Goal: Navigation & Orientation: Find specific page/section

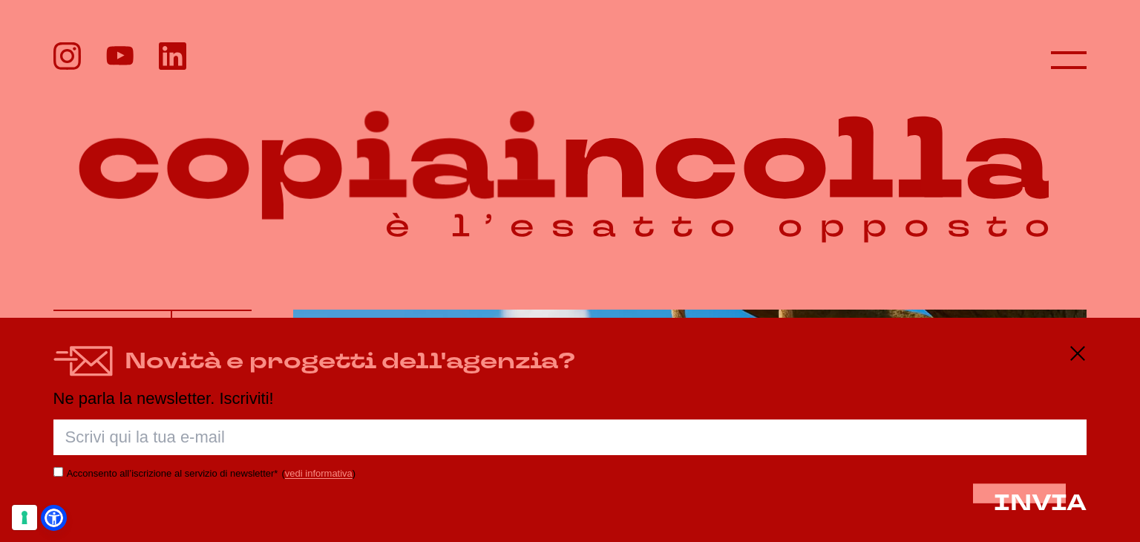
click at [1102, 56] on header at bounding box center [570, 48] width 1140 height 96
click at [1073, 60] on line at bounding box center [1069, 60] width 36 height 0
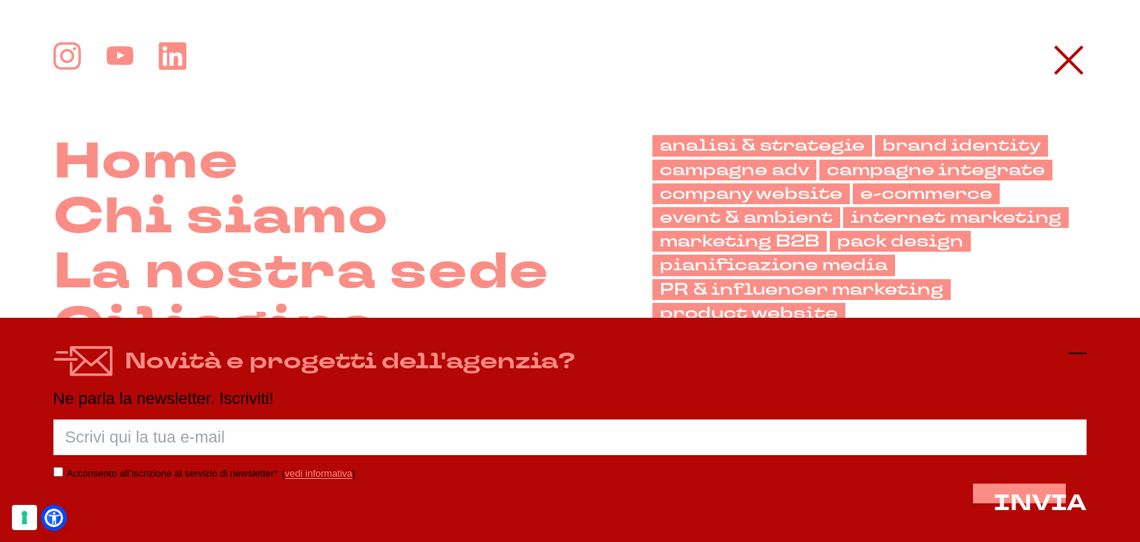
click at [1077, 345] on icon at bounding box center [1078, 354] width 18 height 18
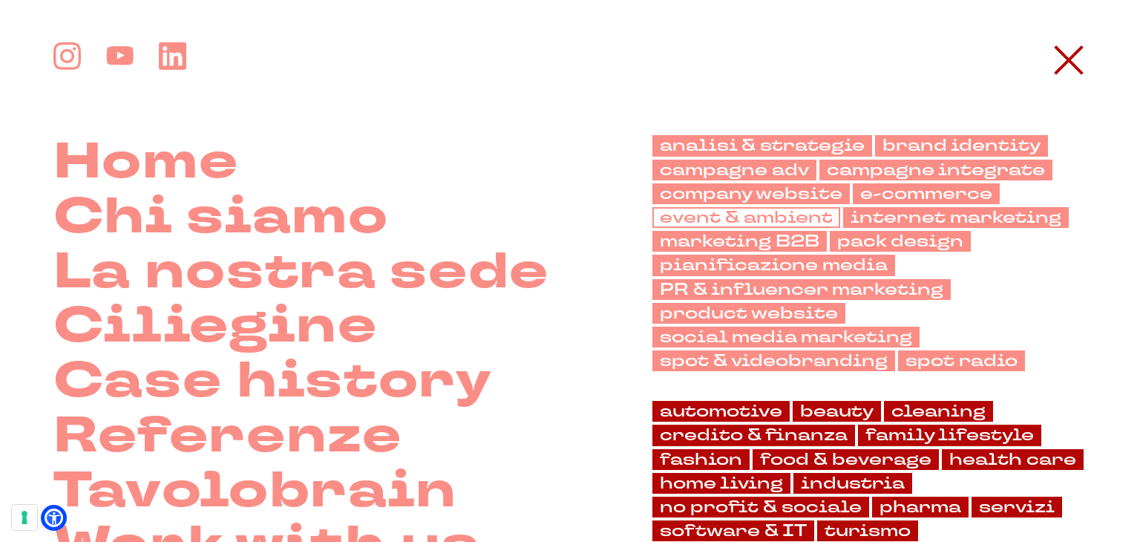
click at [781, 217] on link "event & ambient" at bounding box center [747, 217] width 188 height 21
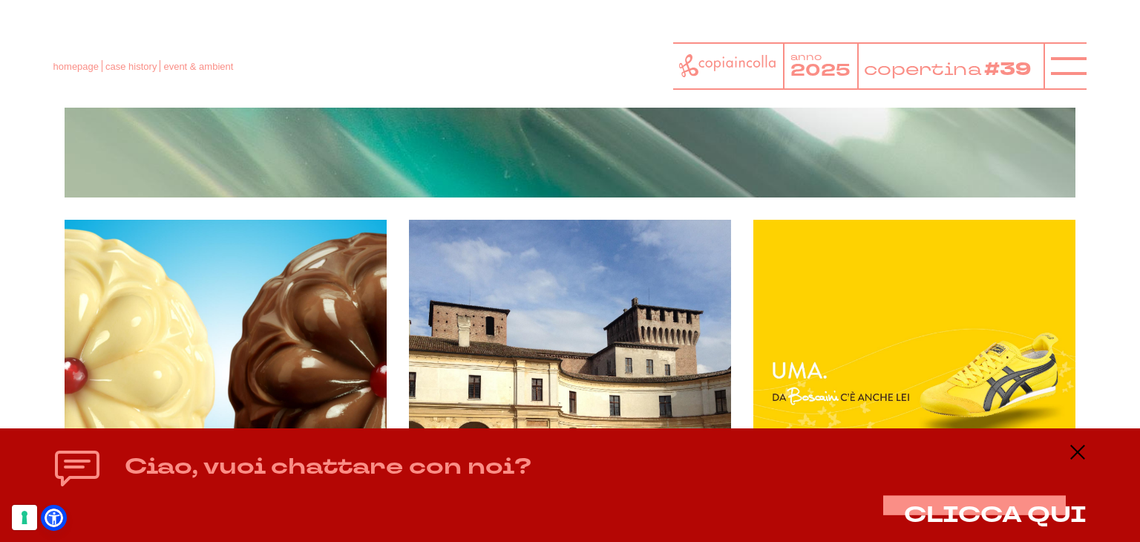
scroll to position [3638, 0]
click at [1063, 63] on icon at bounding box center [1069, 66] width 36 height 36
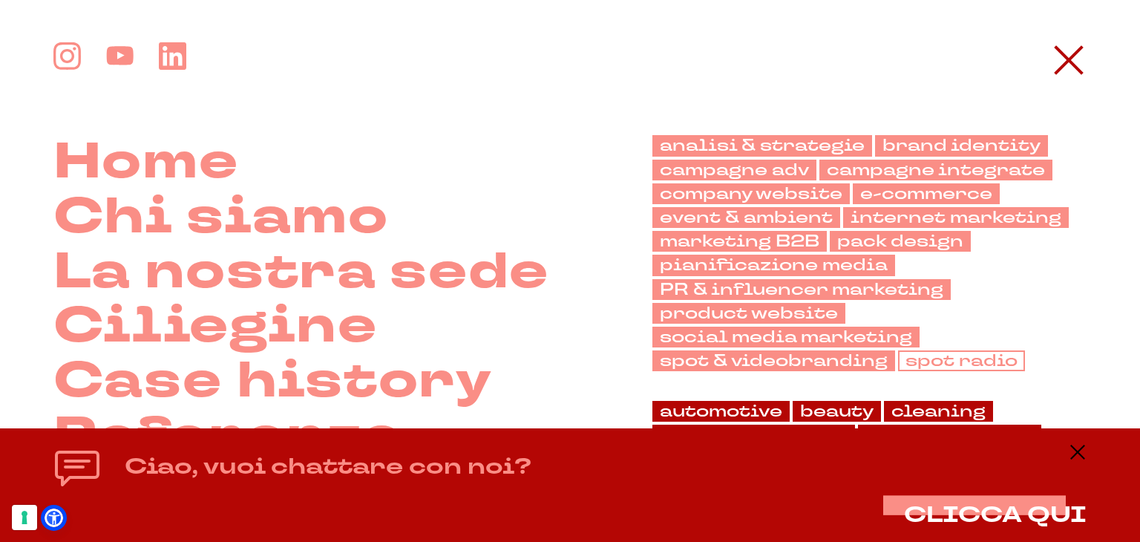
click at [924, 353] on link "spot radio" at bounding box center [961, 360] width 127 height 21
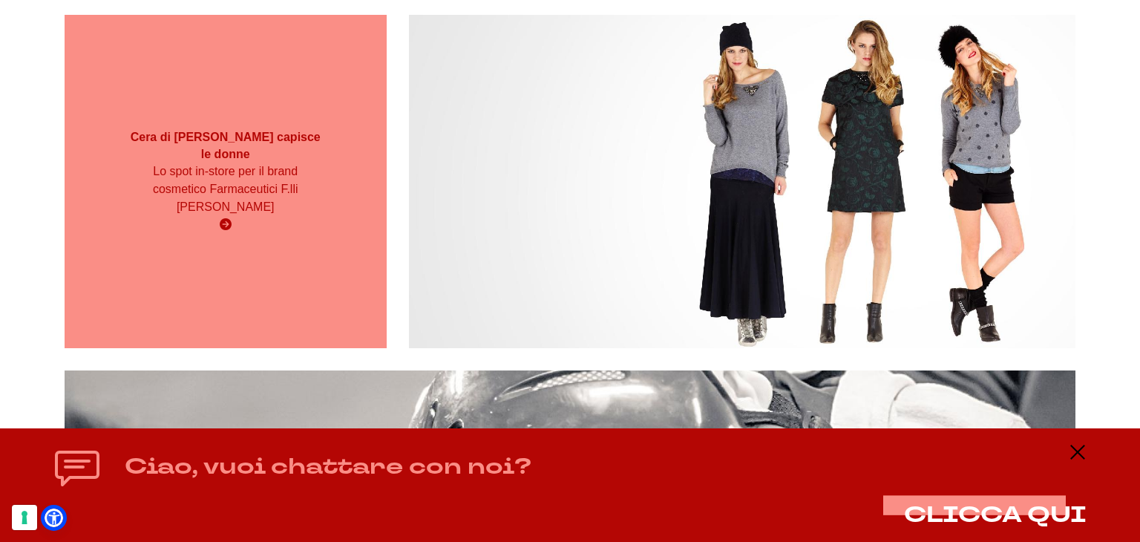
scroll to position [1188, 0]
